Goal: Find specific page/section: Find specific page/section

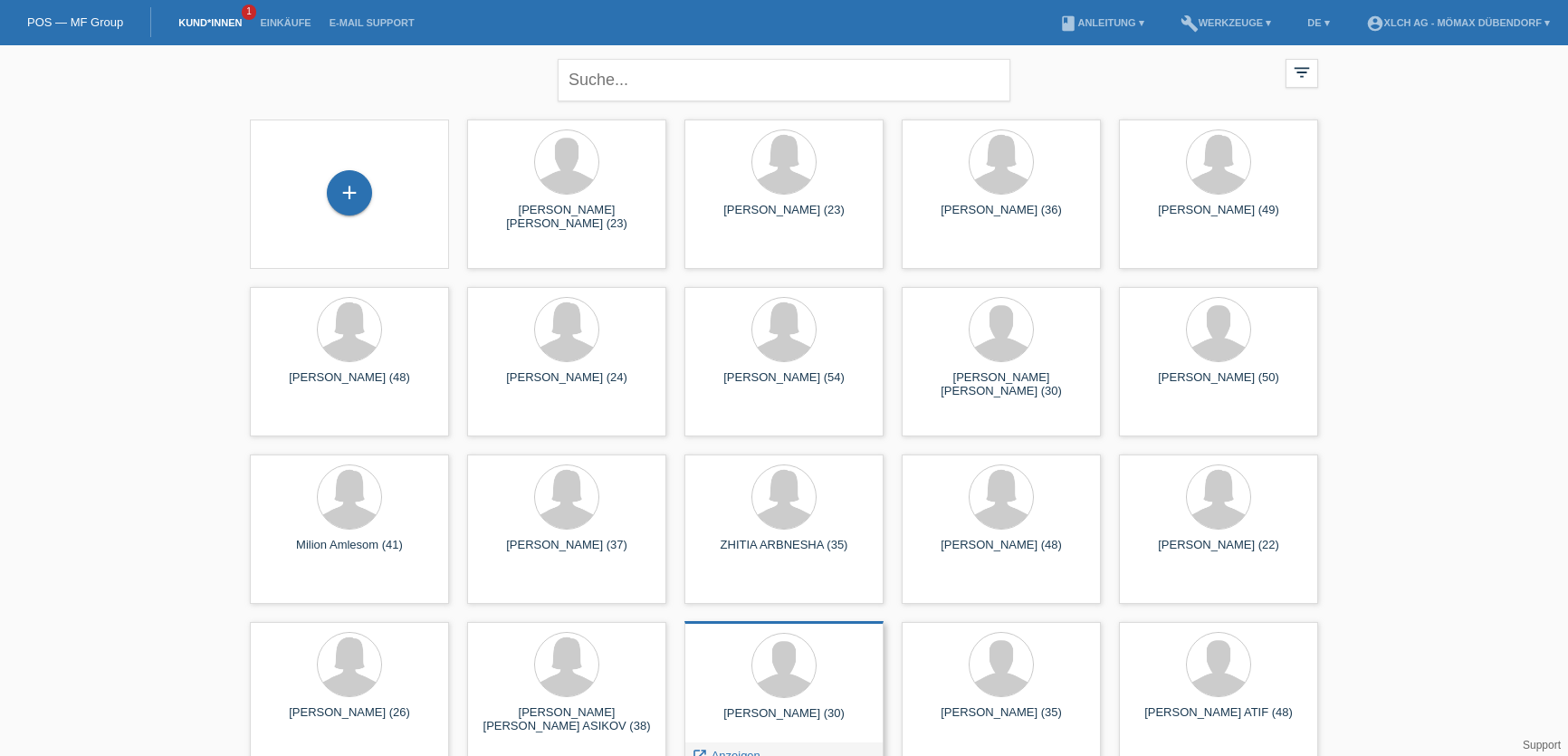
scroll to position [644, 0]
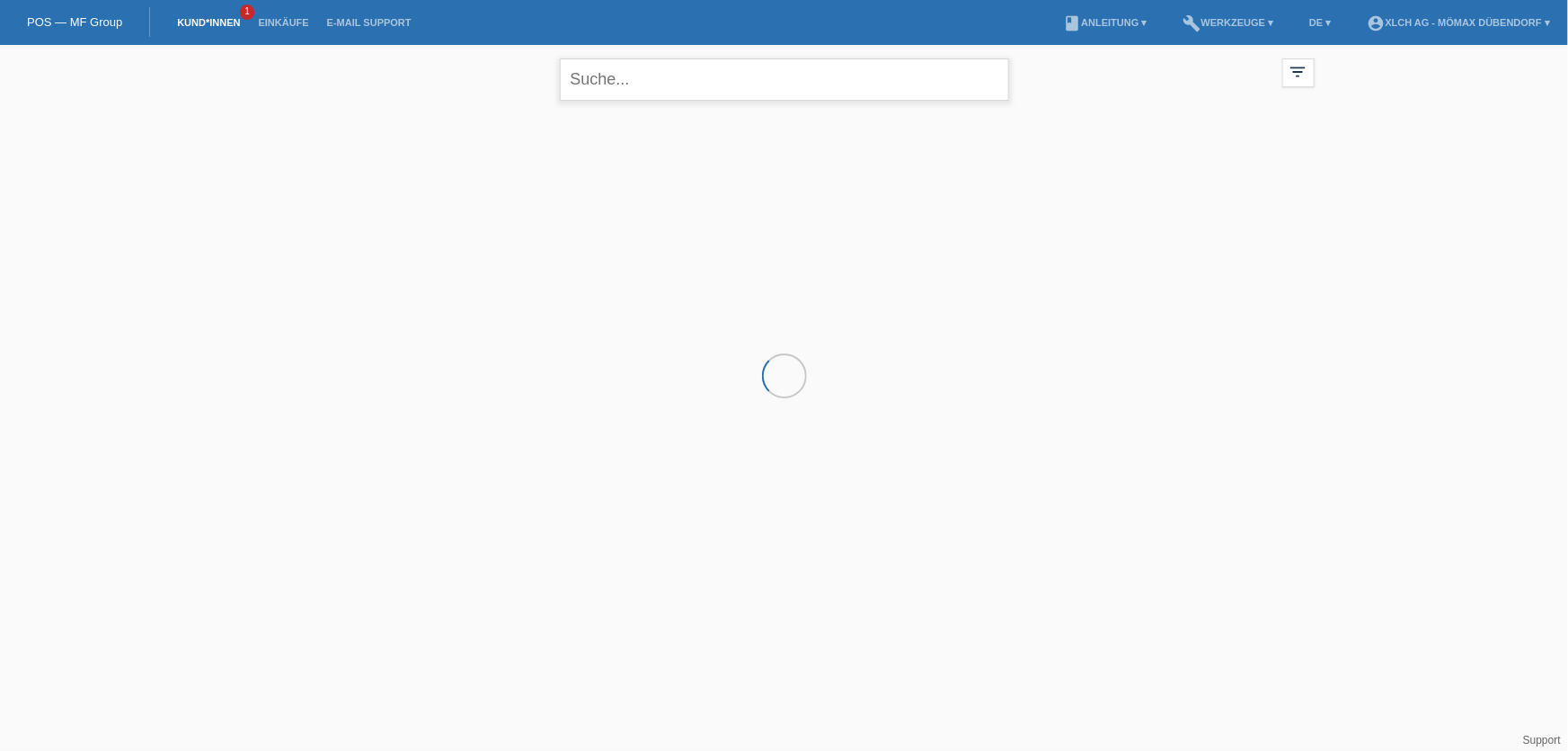
click at [609, 84] on input "text" at bounding box center [785, 80] width 449 height 43
click at [595, 275] on div at bounding box center [785, 200] width 1079 height 180
click at [212, 20] on link "Kund*innen" at bounding box center [208, 22] width 81 height 10
click at [67, 23] on link "POS — MF Group" at bounding box center [74, 22] width 95 height 13
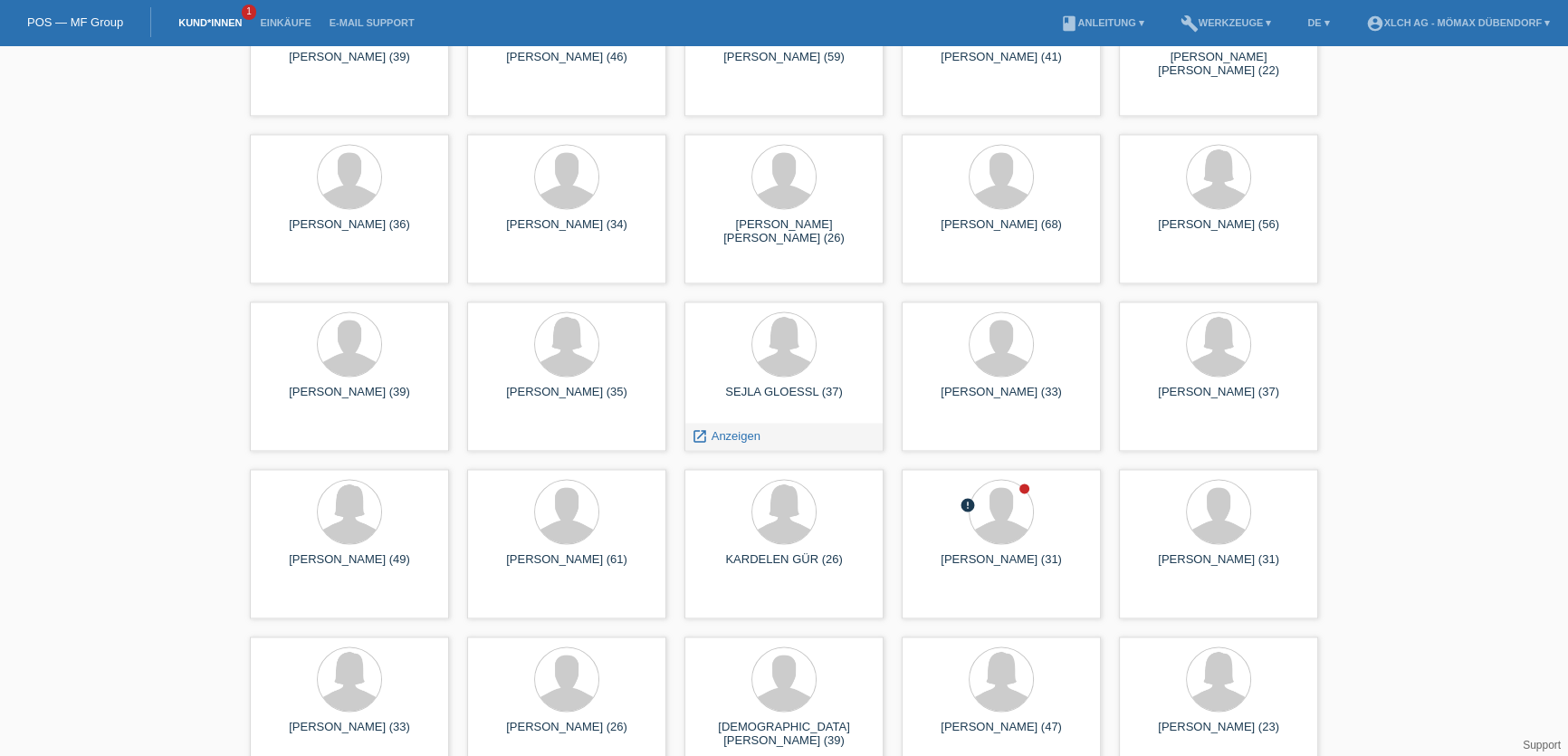
scroll to position [3454, 0]
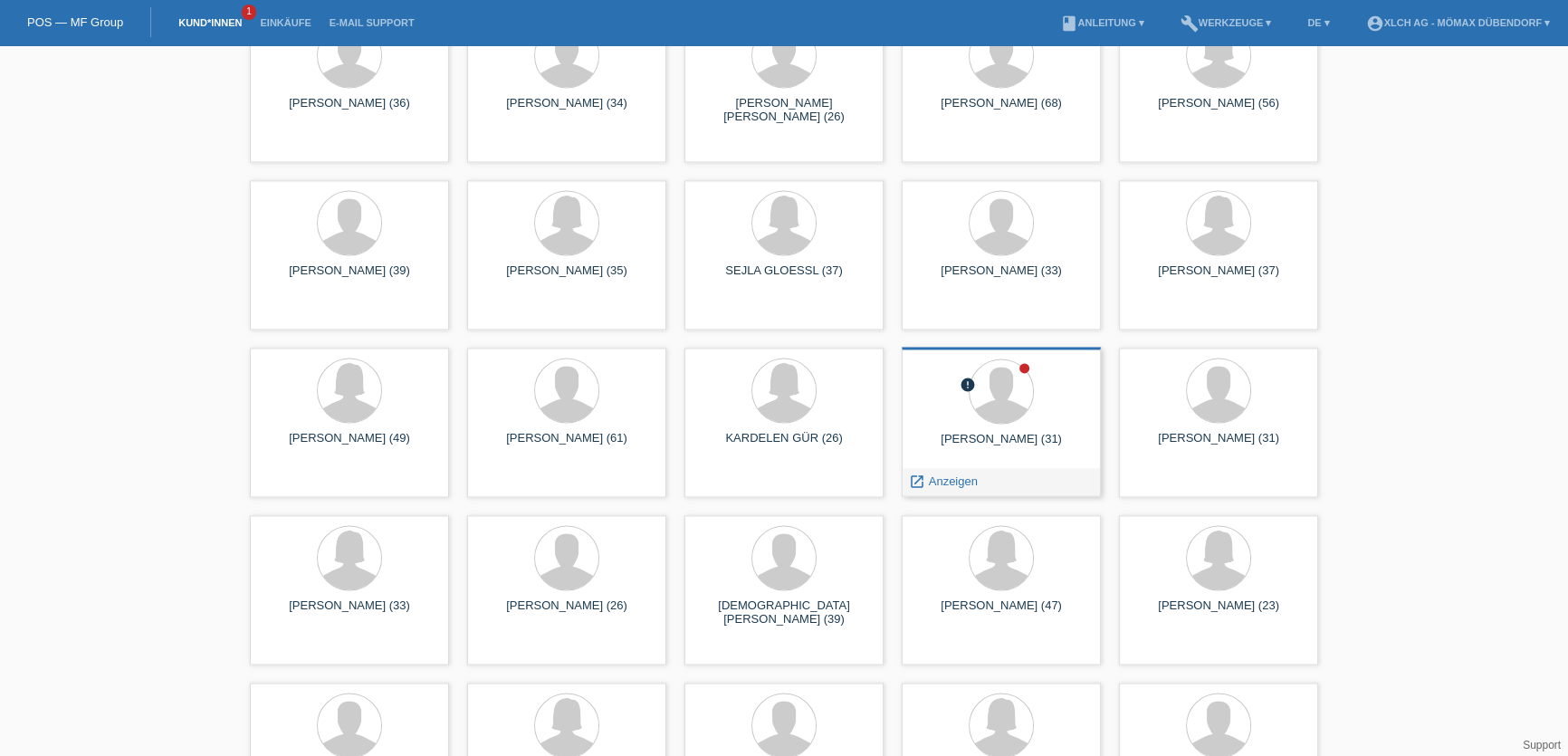
click at [1001, 435] on div "[PERSON_NAME] (31)" at bounding box center [1001, 446] width 170 height 29
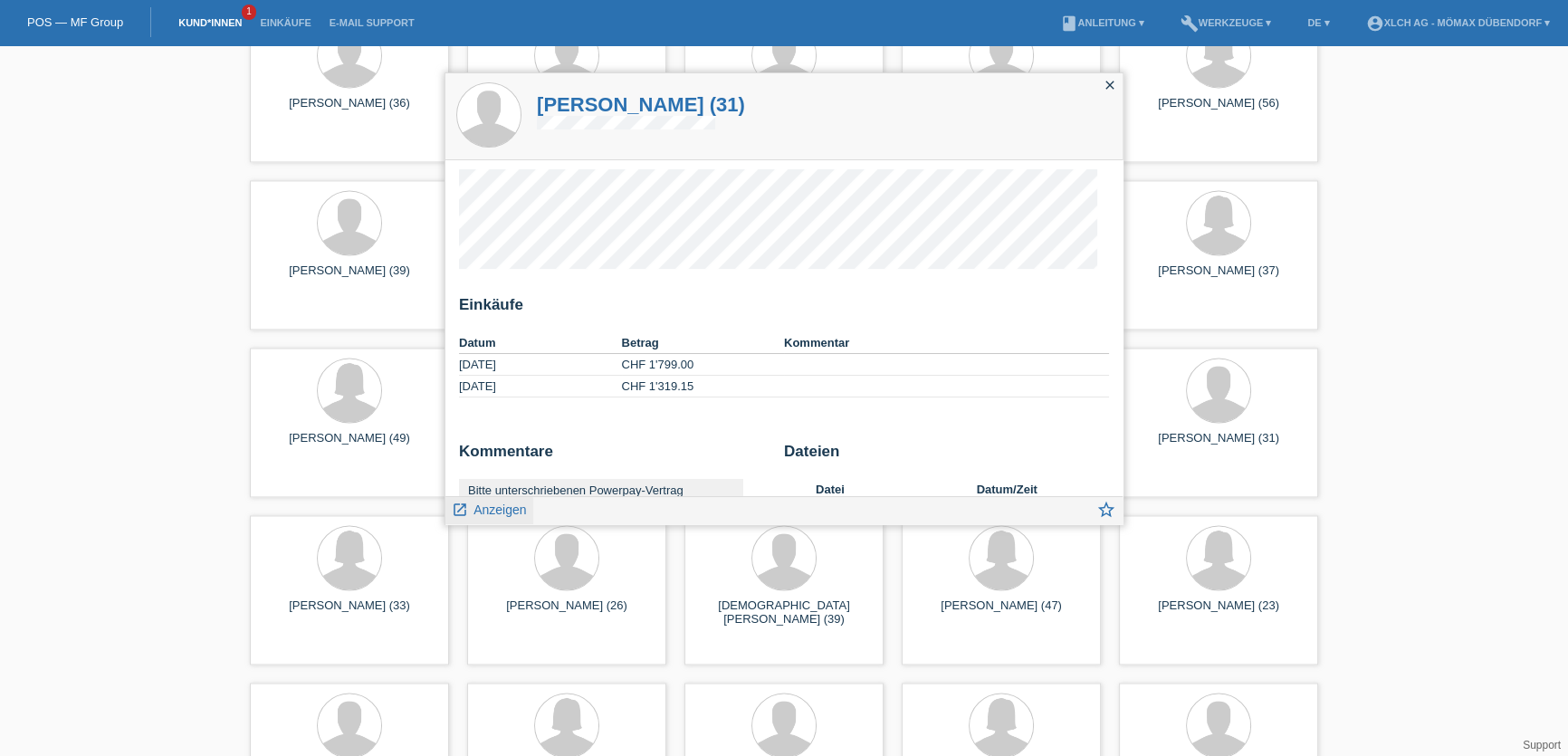
click at [482, 513] on span "Anzeigen" at bounding box center [499, 509] width 53 height 14
